Goal: Information Seeking & Learning: Learn about a topic

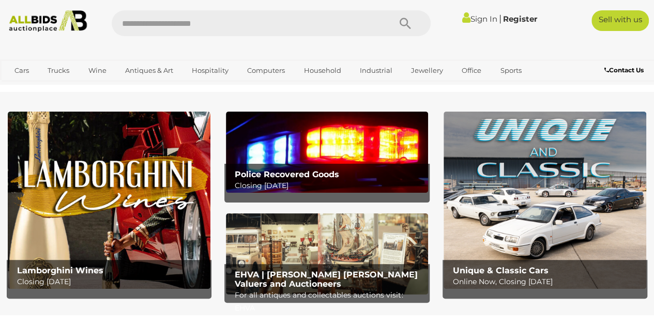
click at [344, 25] on input "text" at bounding box center [246, 23] width 268 height 26
type input "******"
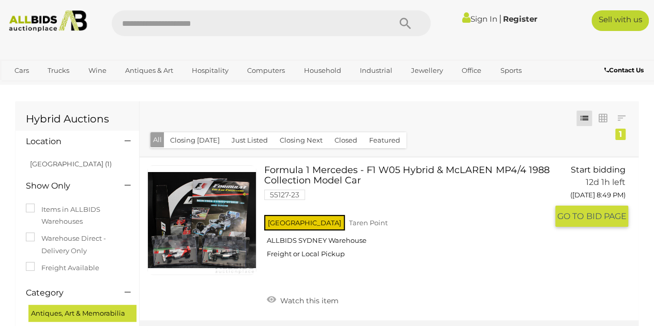
click at [330, 23] on input "text" at bounding box center [246, 23] width 268 height 26
click at [41, 21] on img at bounding box center [48, 21] width 86 height 22
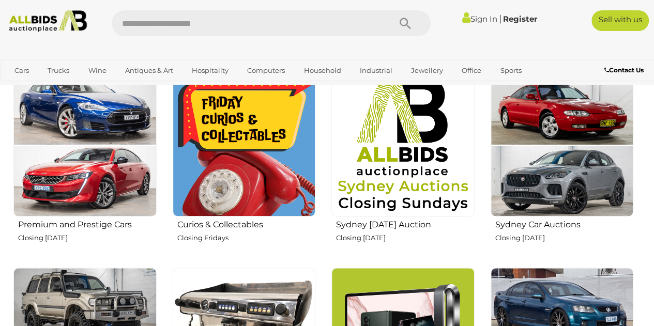
scroll to position [365, 0]
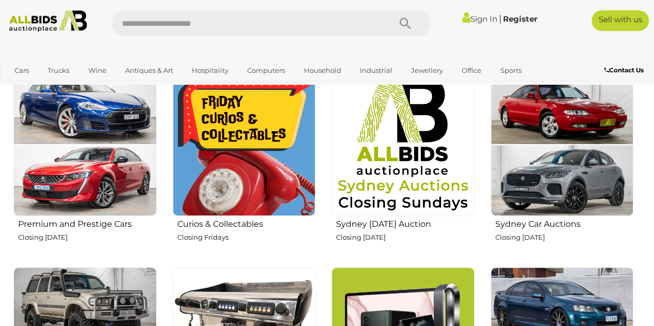
click at [66, 195] on img at bounding box center [84, 144] width 143 height 143
click at [208, 180] on img at bounding box center [244, 144] width 143 height 143
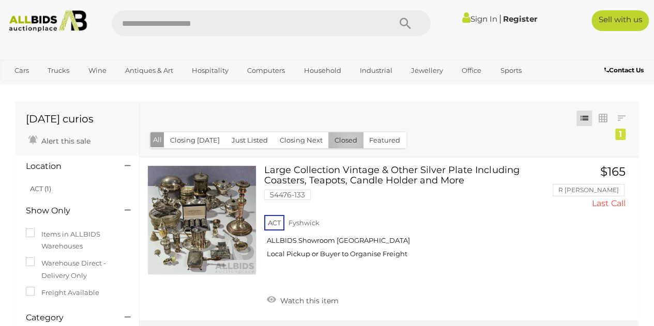
click at [347, 141] on button "Closed" at bounding box center [345, 140] width 35 height 16
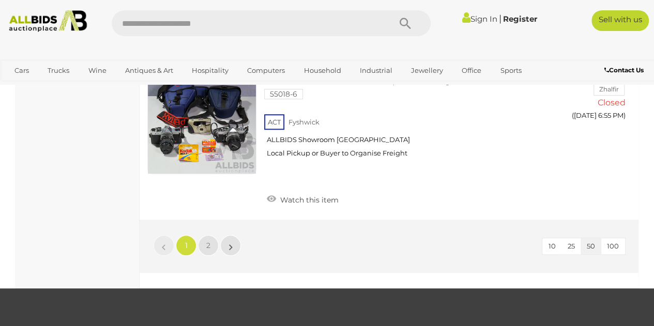
scroll to position [8226, 0]
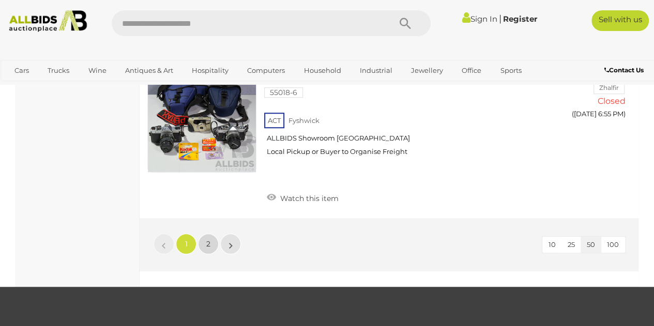
click at [208, 239] on span "2" at bounding box center [208, 243] width 4 height 9
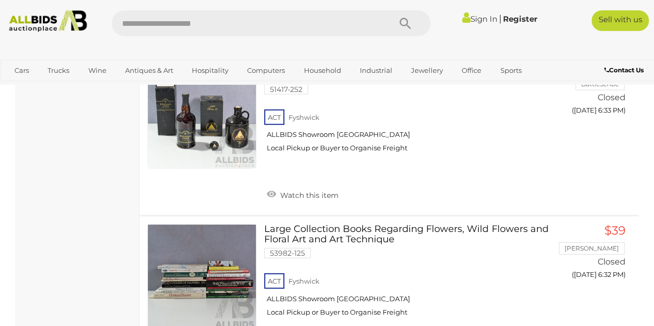
scroll to position [5230, 0]
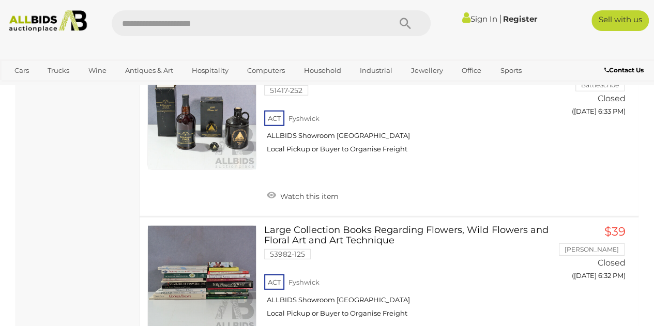
click at [317, 23] on input "text" at bounding box center [246, 23] width 268 height 26
type input "********"
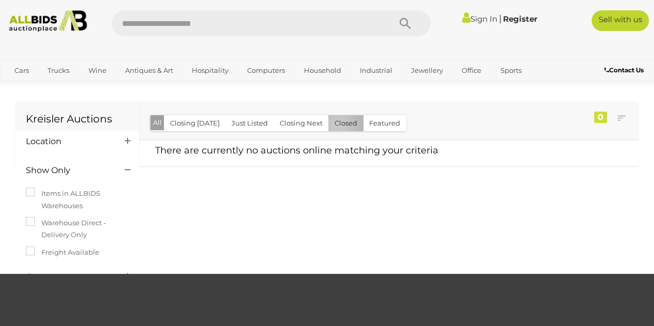
click at [334, 125] on button "Closed" at bounding box center [345, 123] width 35 height 16
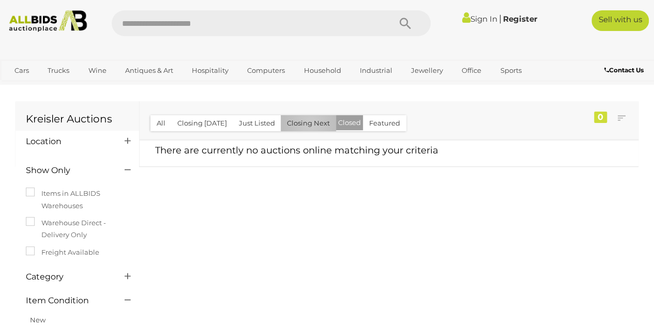
click at [307, 124] on button "Closing Next" at bounding box center [308, 123] width 55 height 16
click at [266, 126] on button "Just Listed" at bounding box center [257, 123] width 49 height 16
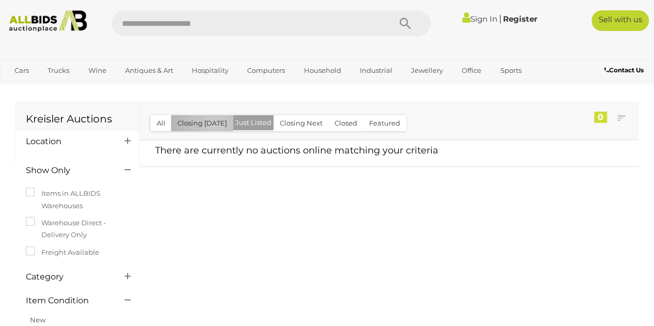
click at [215, 123] on button "Closing [DATE]" at bounding box center [202, 123] width 62 height 16
click at [155, 123] on button "All" at bounding box center [160, 123] width 21 height 16
click at [334, 27] on input "text" at bounding box center [246, 23] width 268 height 26
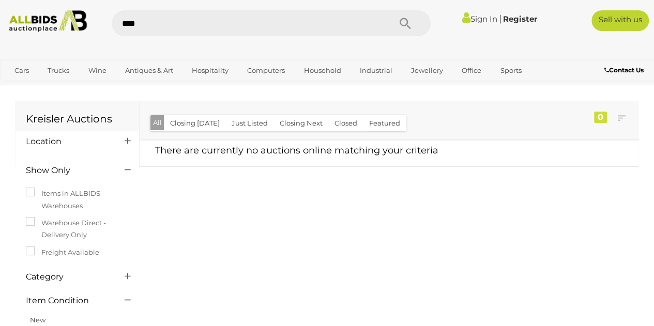
type input "*****"
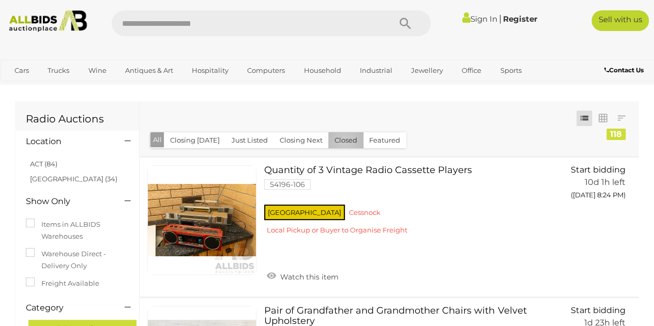
click at [340, 142] on button "Closed" at bounding box center [345, 140] width 35 height 16
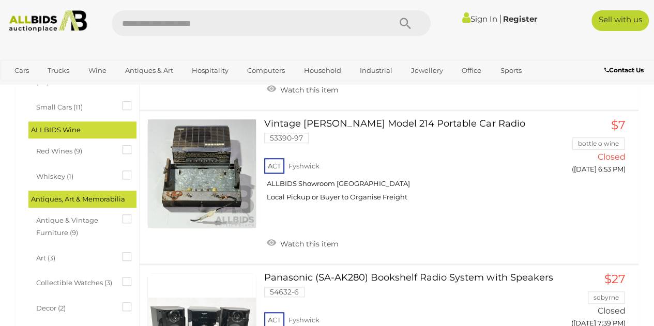
scroll to position [356, 0]
